Goal: Share content

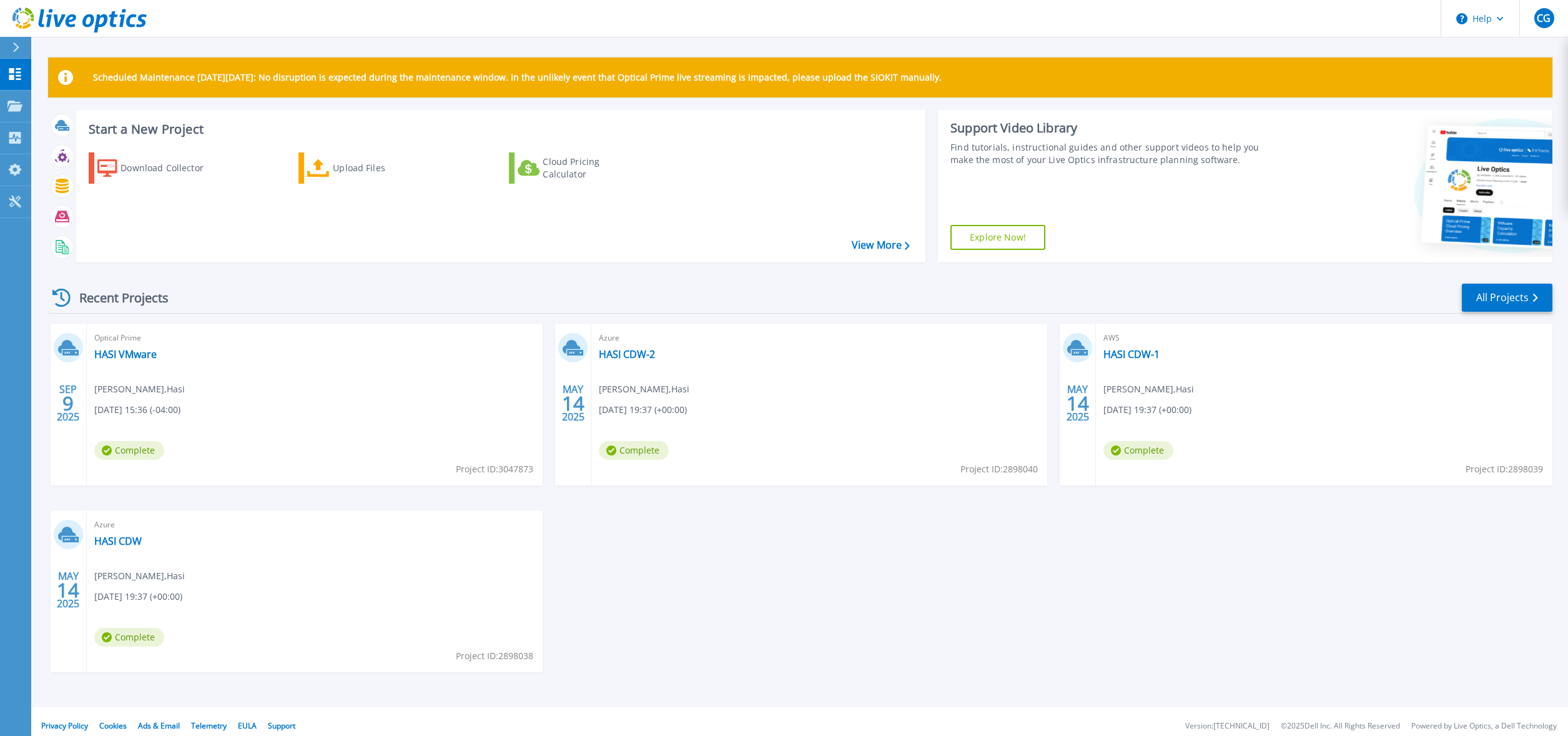
scroll to position [9, 0]
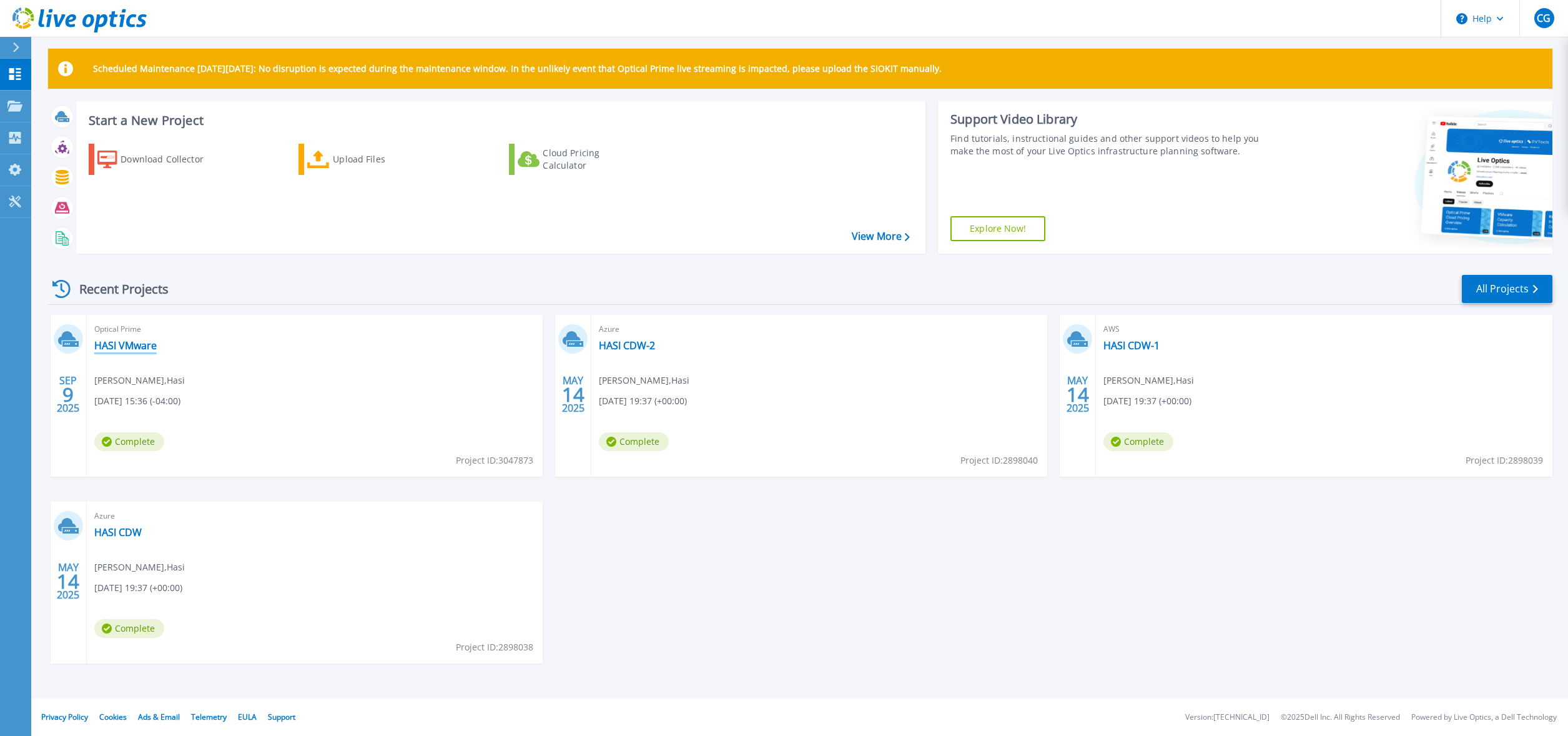
click at [133, 344] on link "HASI VMware" at bounding box center [125, 345] width 62 height 12
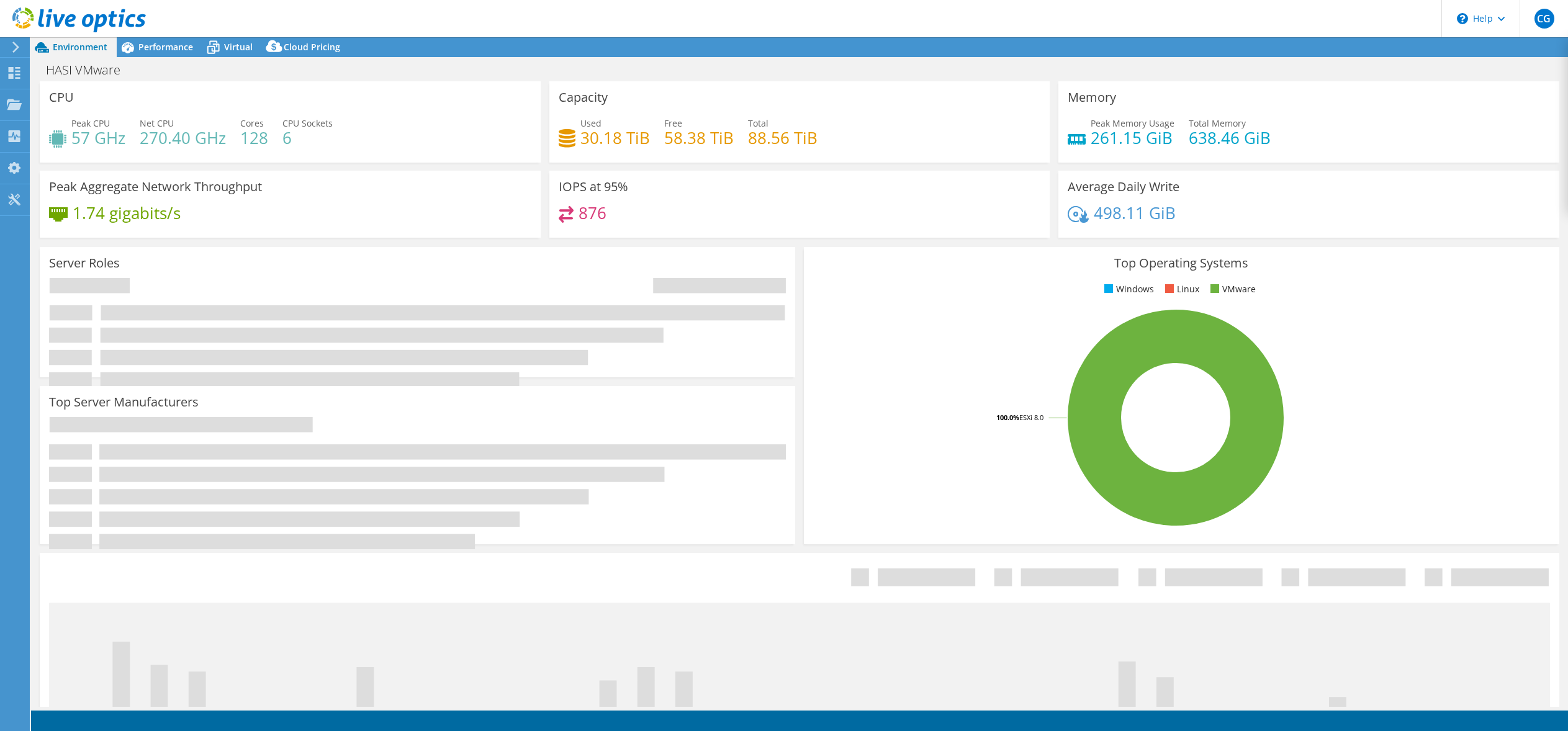
select select "USD"
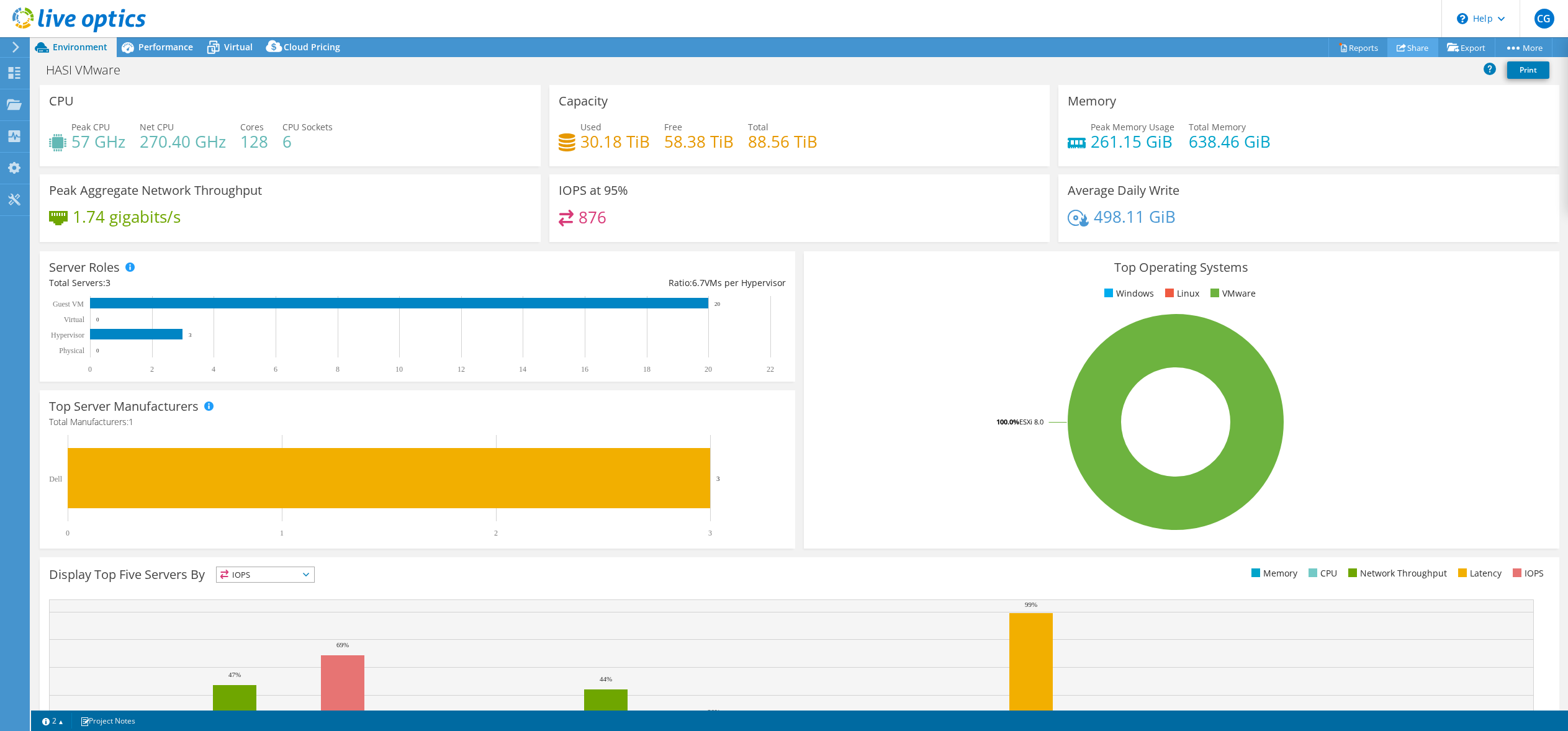
click at [1402, 50] on link "Share" at bounding box center [1413, 47] width 51 height 19
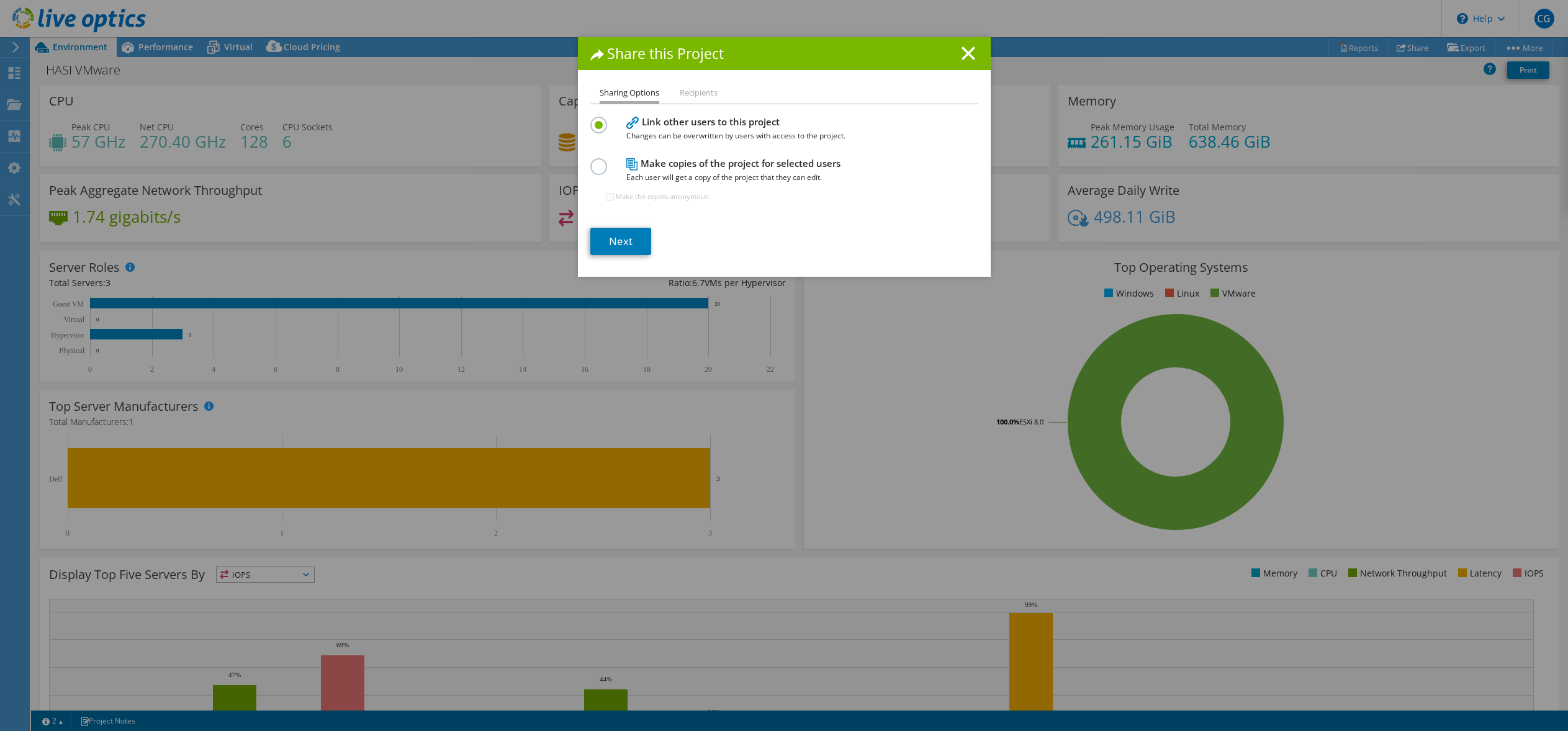
click at [696, 90] on li "Recipients" at bounding box center [698, 93] width 38 height 15
click at [619, 236] on link "Next" at bounding box center [621, 241] width 61 height 27
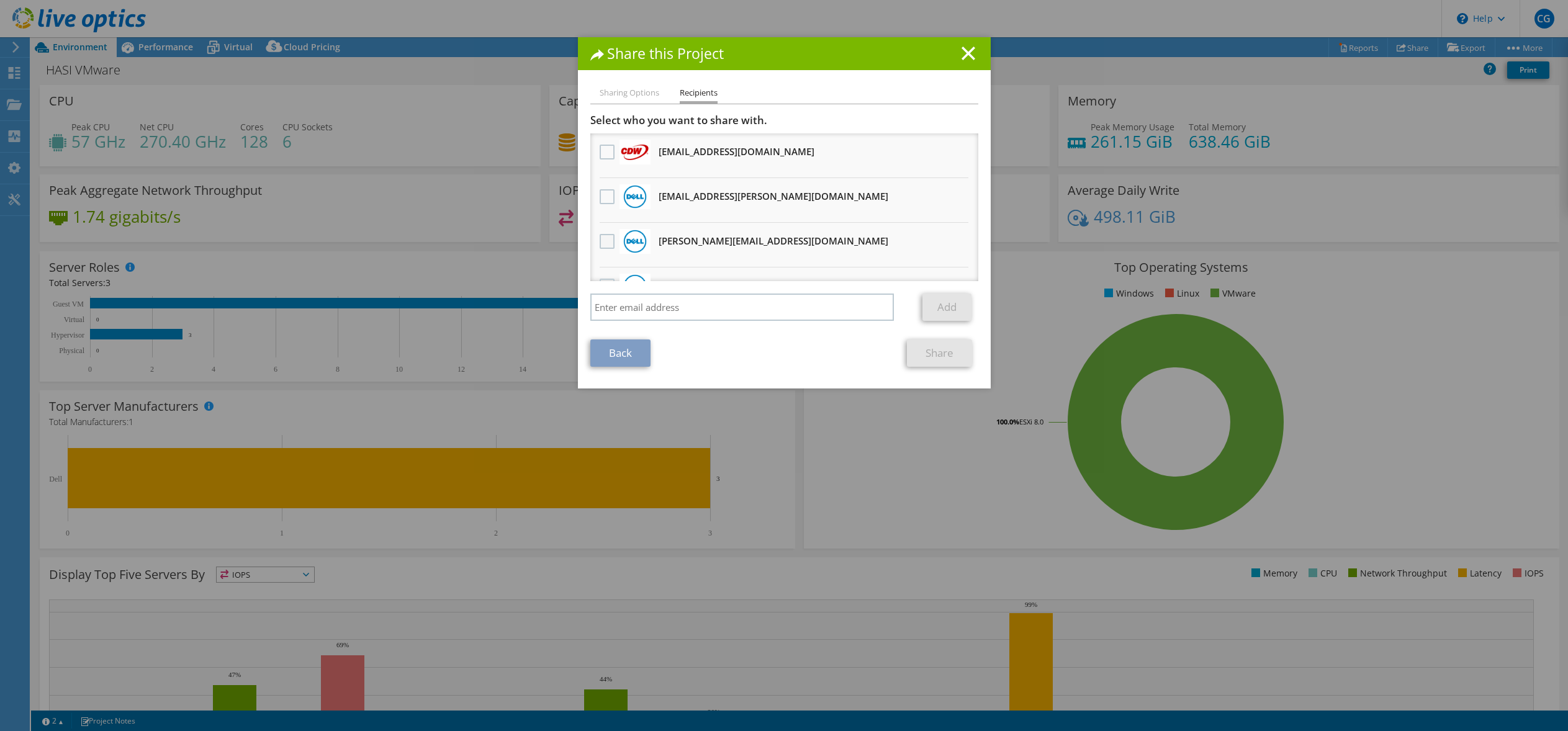
click at [600, 238] on label at bounding box center [608, 241] width 18 height 15
click at [0, 0] on input "checkbox" at bounding box center [0, 0] width 0 height 0
click at [605, 153] on label at bounding box center [608, 152] width 18 height 15
click at [0, 0] on input "checkbox" at bounding box center [0, 0] width 0 height 0
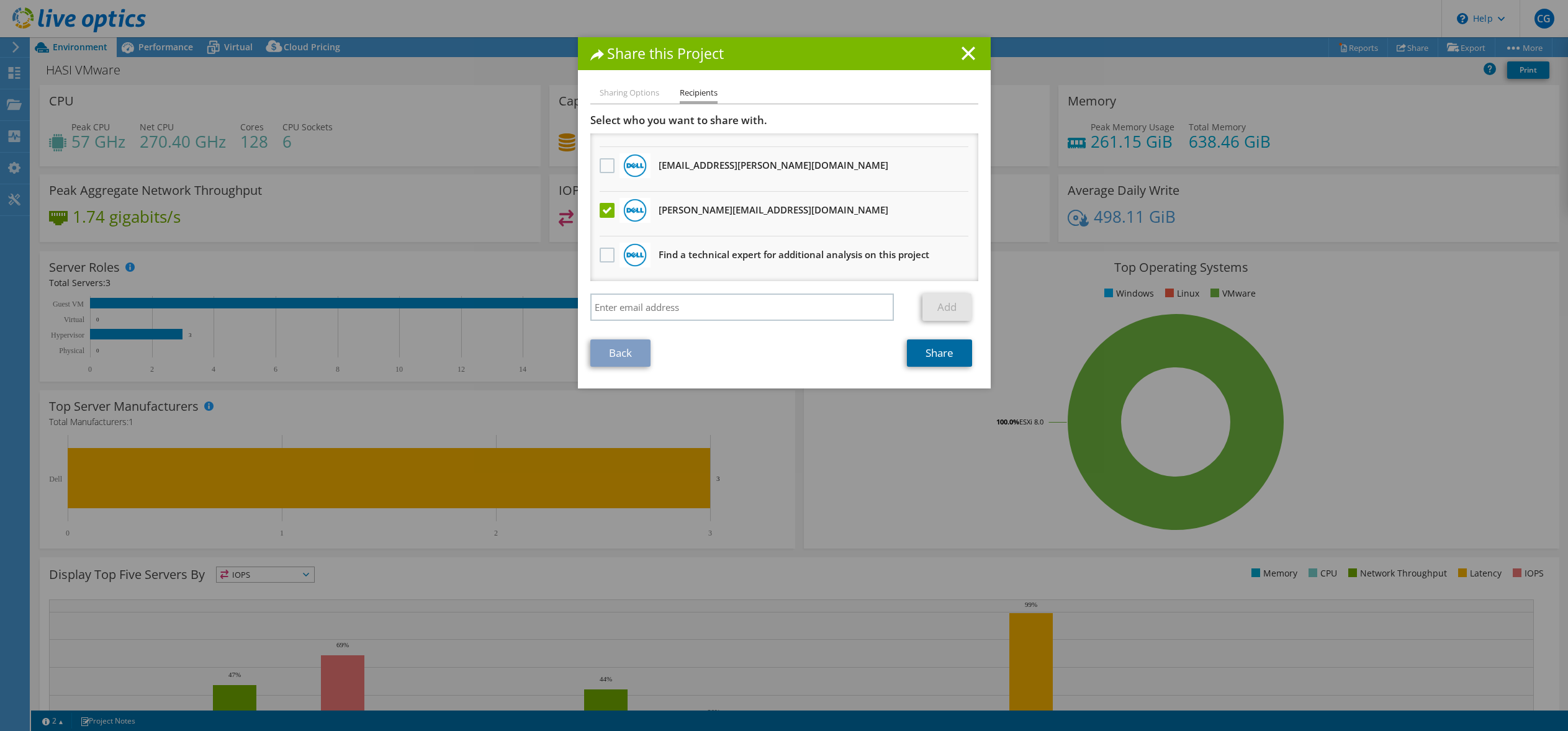
click at [930, 354] on link "Share" at bounding box center [940, 353] width 65 height 27
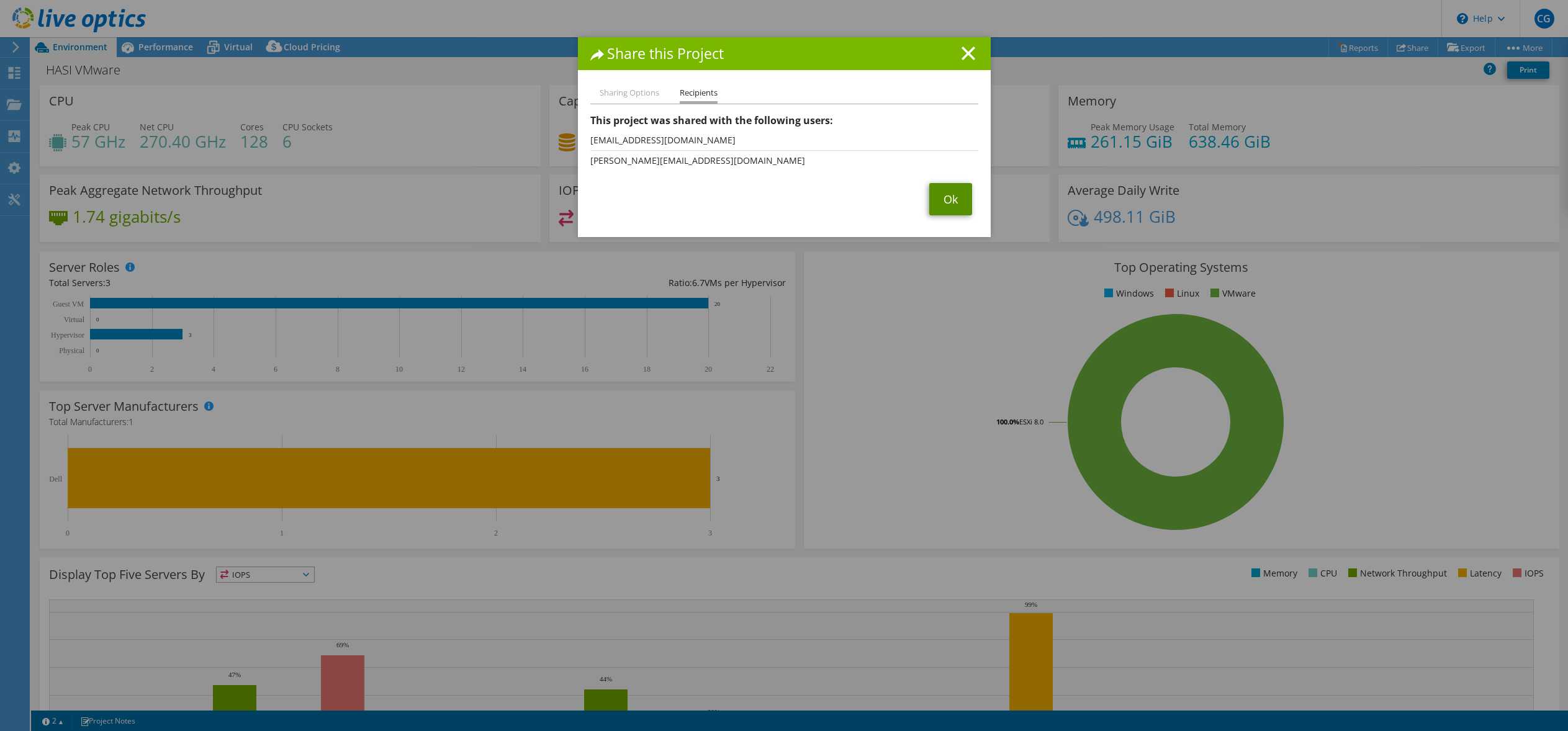
click at [935, 204] on link "Ok" at bounding box center [951, 199] width 43 height 32
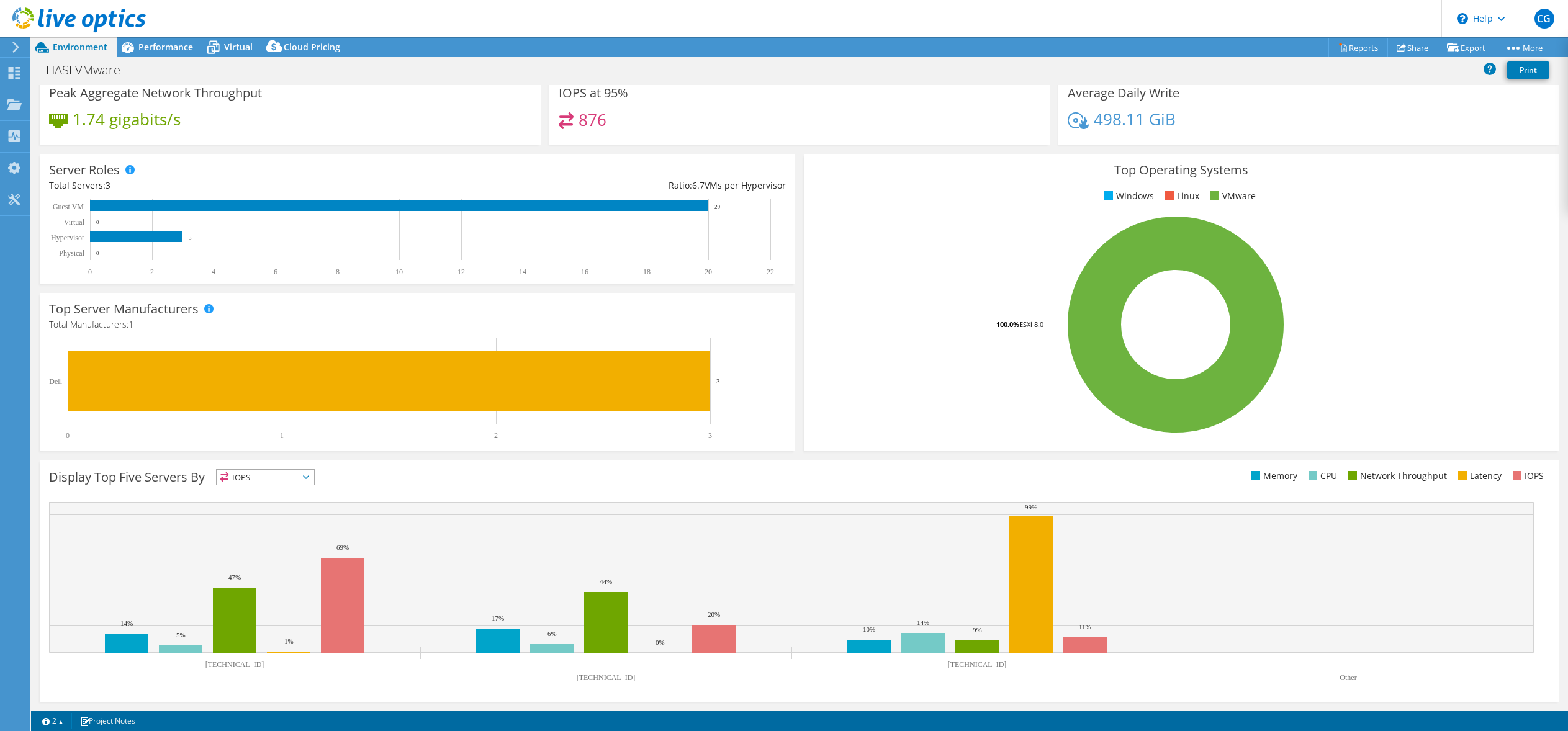
scroll to position [0, 0]
